Goal: Information Seeking & Learning: Learn about a topic

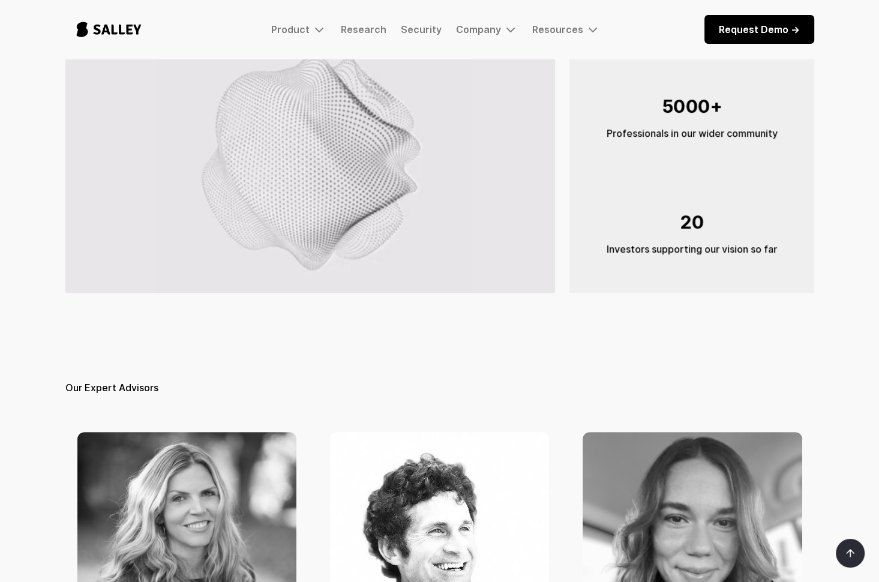
scroll to position [144, 0]
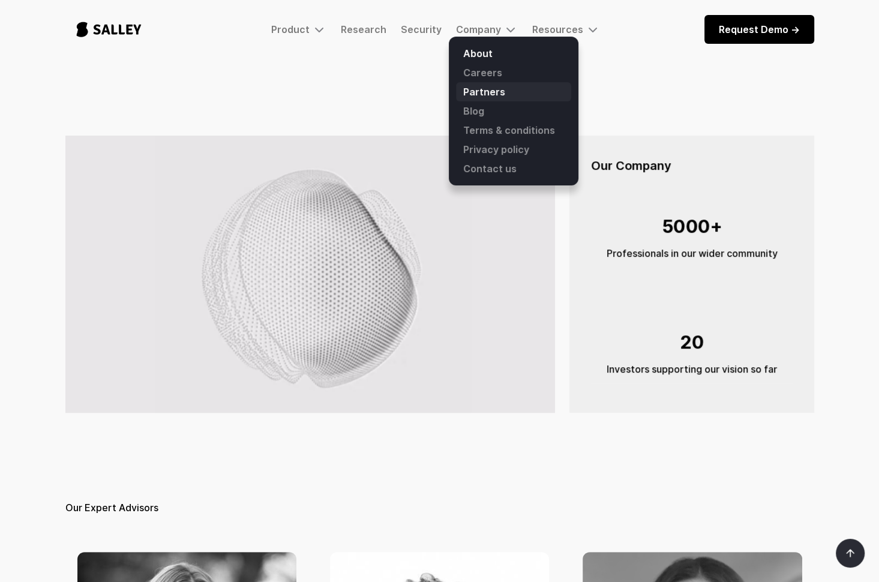
click at [491, 94] on link "Partners" at bounding box center [513, 91] width 115 height 19
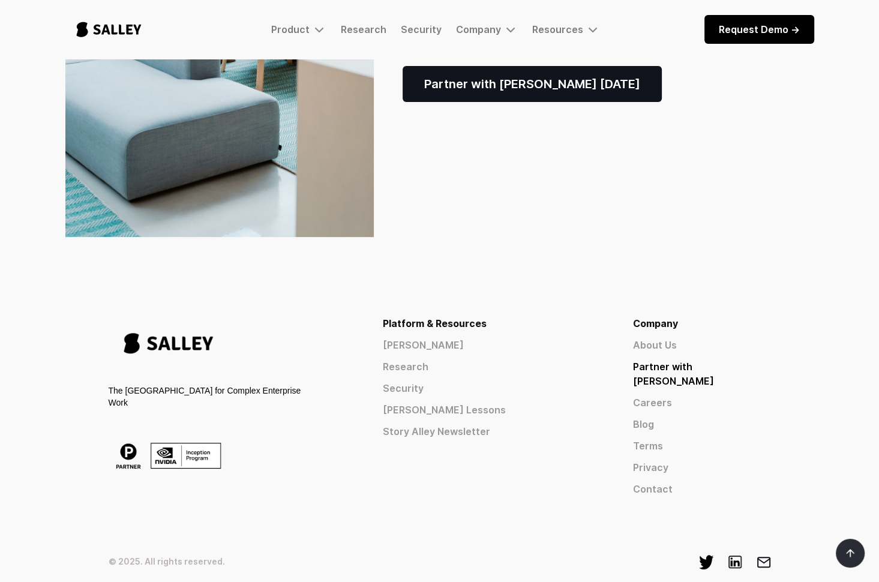
scroll to position [367, 0]
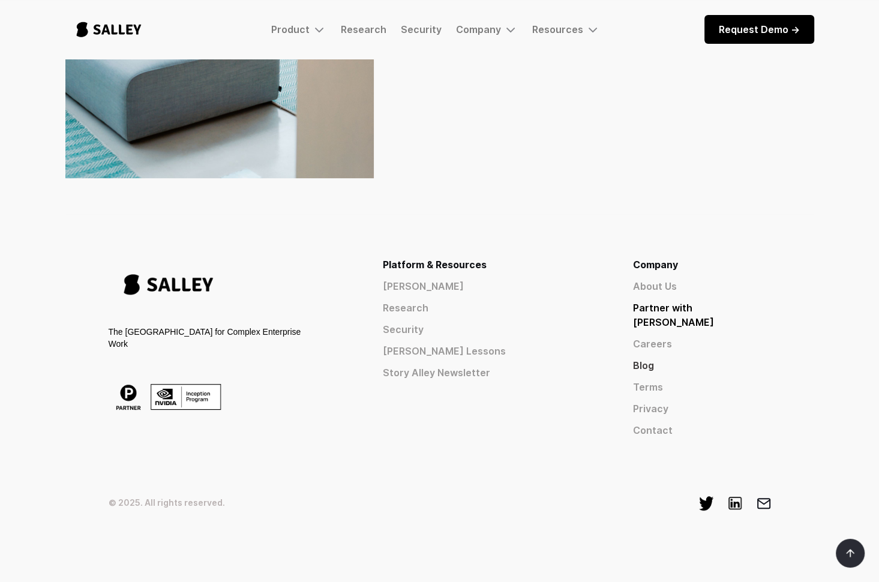
click at [696, 358] on link "Blog" at bounding box center [702, 365] width 138 height 14
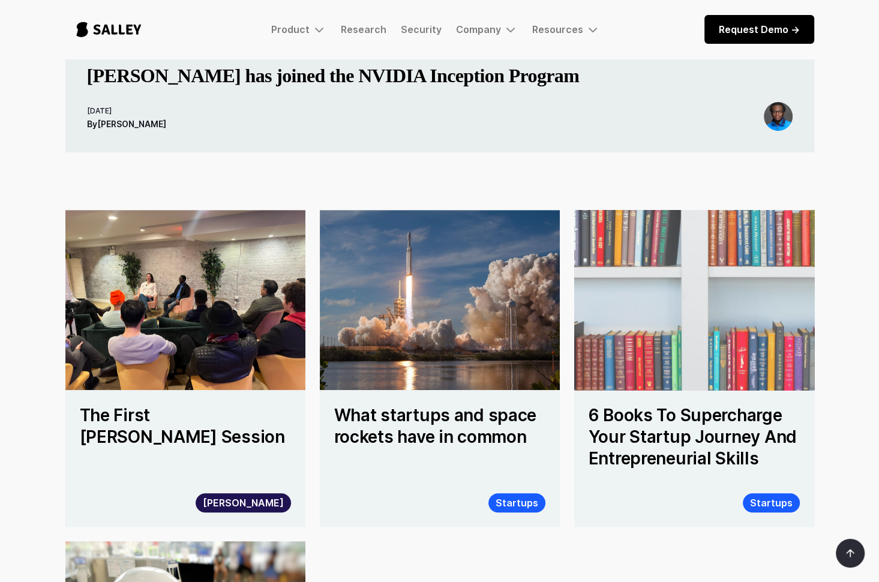
scroll to position [504, 0]
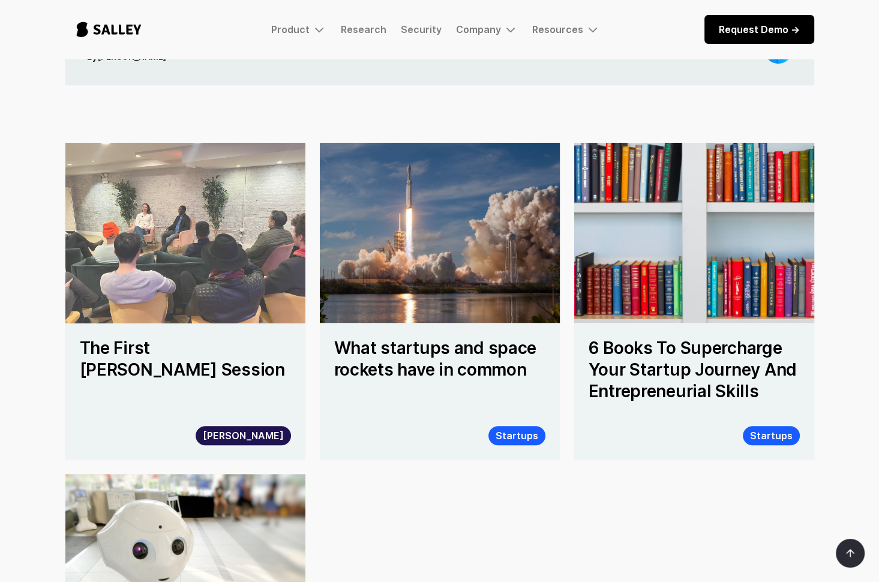
click at [211, 296] on img at bounding box center [185, 233] width 264 height 198
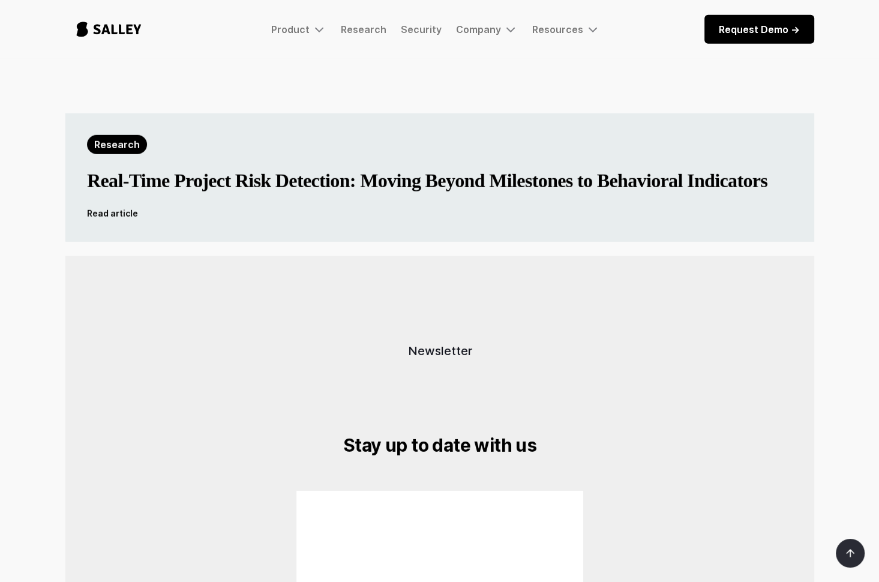
scroll to position [3312, 0]
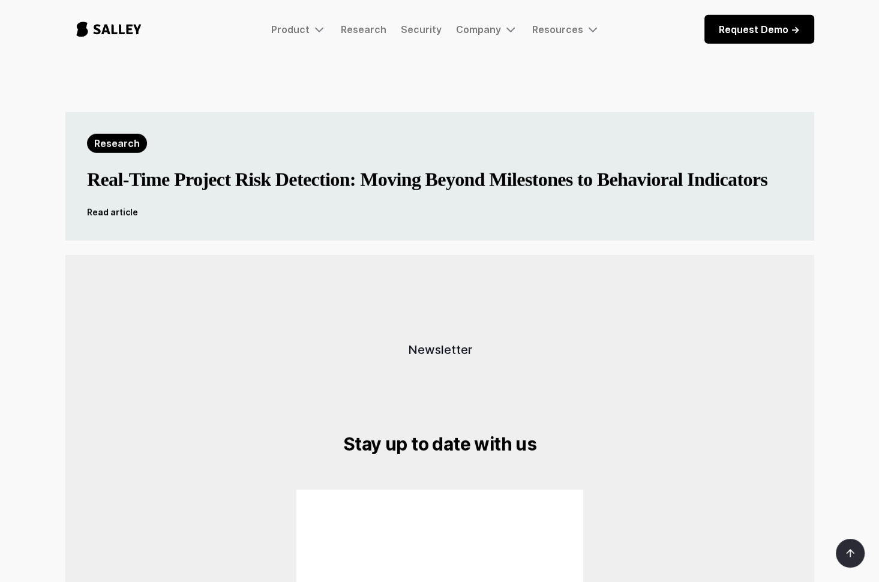
click at [533, 171] on h3 "Real-Time Project Risk Detection: Moving Beyond Milestones to Behavioral Indica…" at bounding box center [427, 179] width 680 height 24
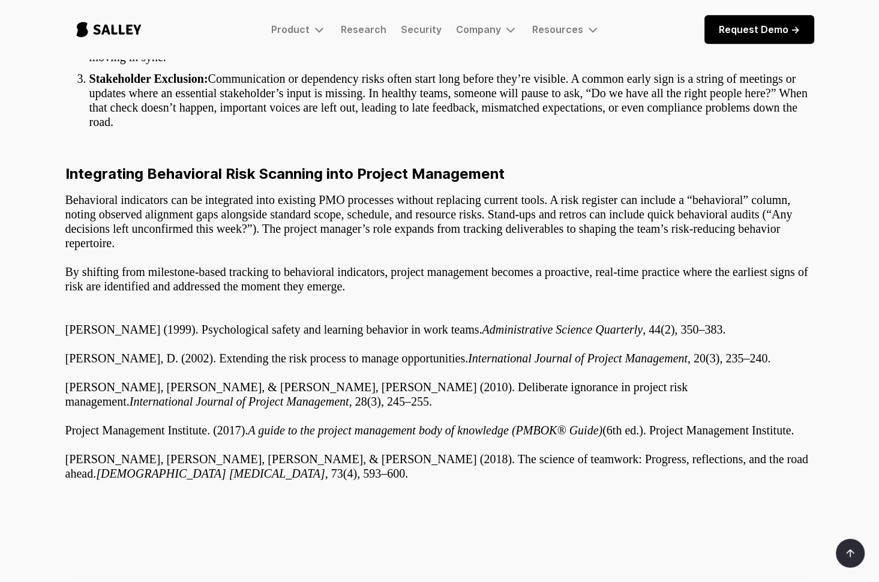
scroll to position [864, 0]
